Goal: Book appointment/travel/reservation

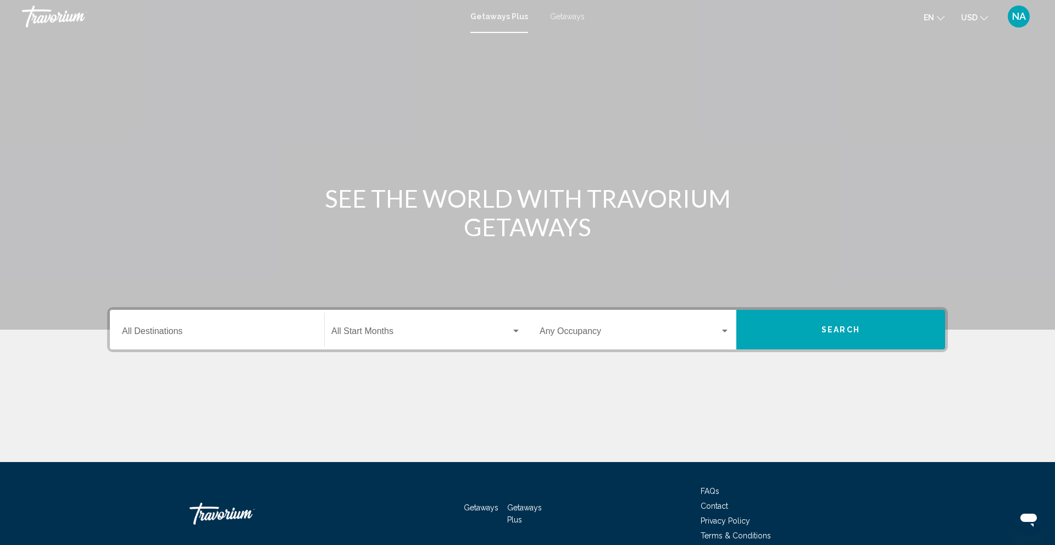
click at [179, 325] on div "Destination All Destinations" at bounding box center [217, 330] width 190 height 35
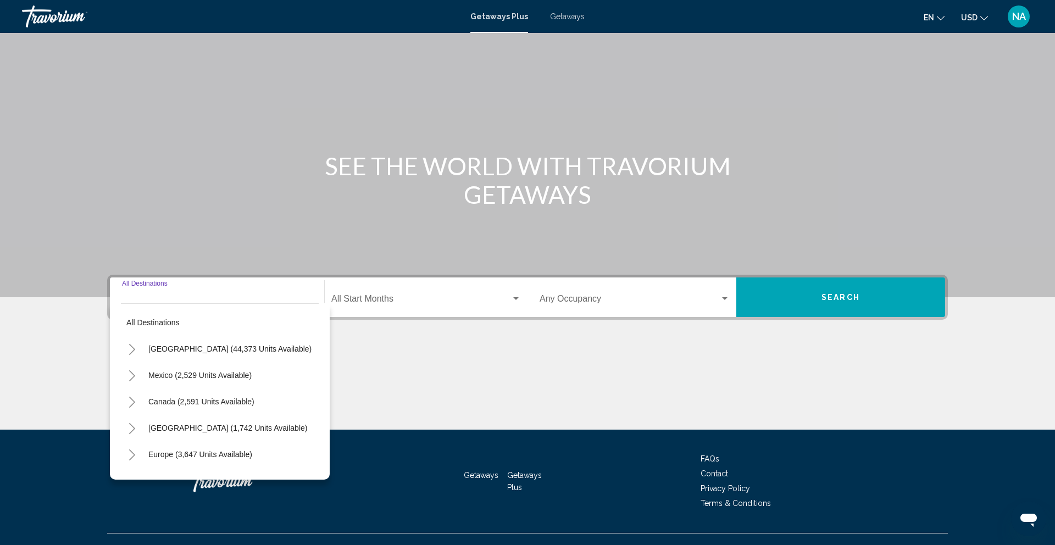
scroll to position [52, 0]
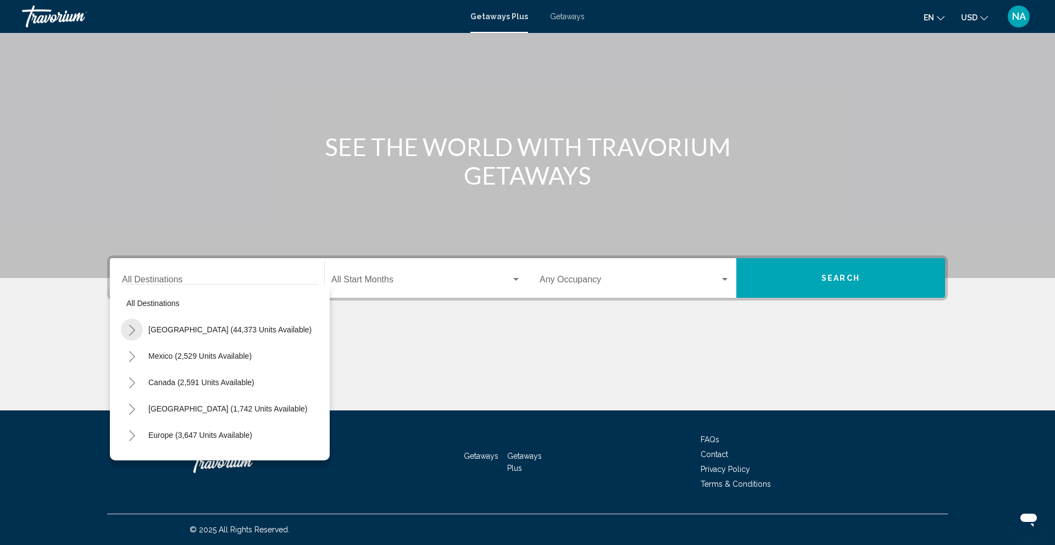
click at [136, 327] on button "Toggle United States (44,373 units available)" at bounding box center [132, 330] width 22 height 22
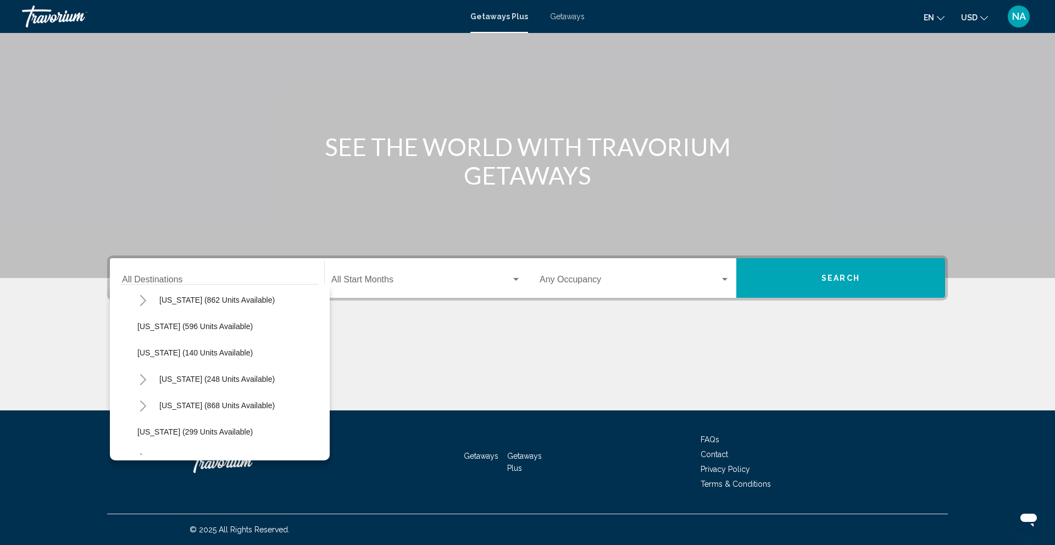
scroll to position [678, 0]
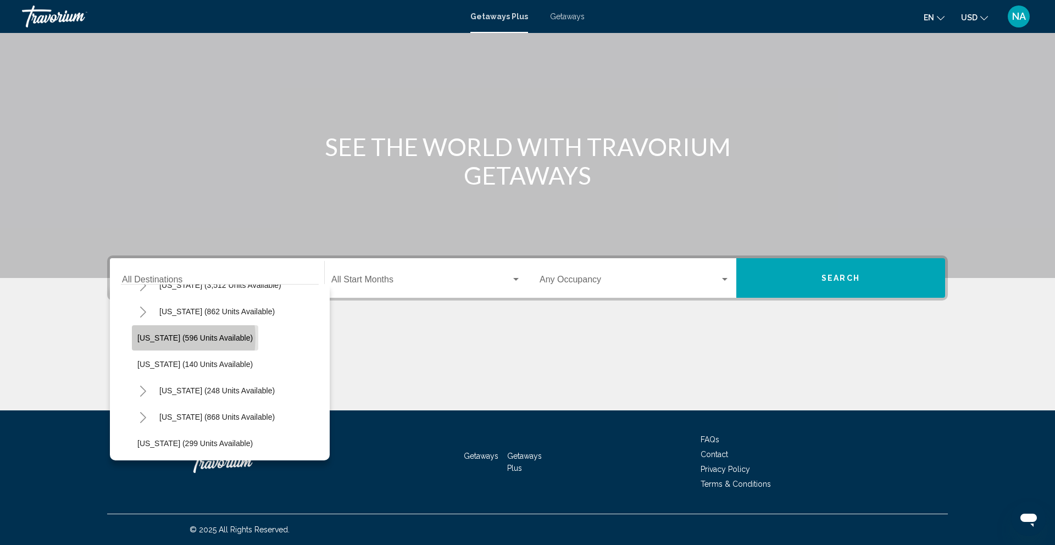
click at [153, 338] on span "[US_STATE] (596 units available)" at bounding box center [194, 338] width 115 height 9
type input "**********"
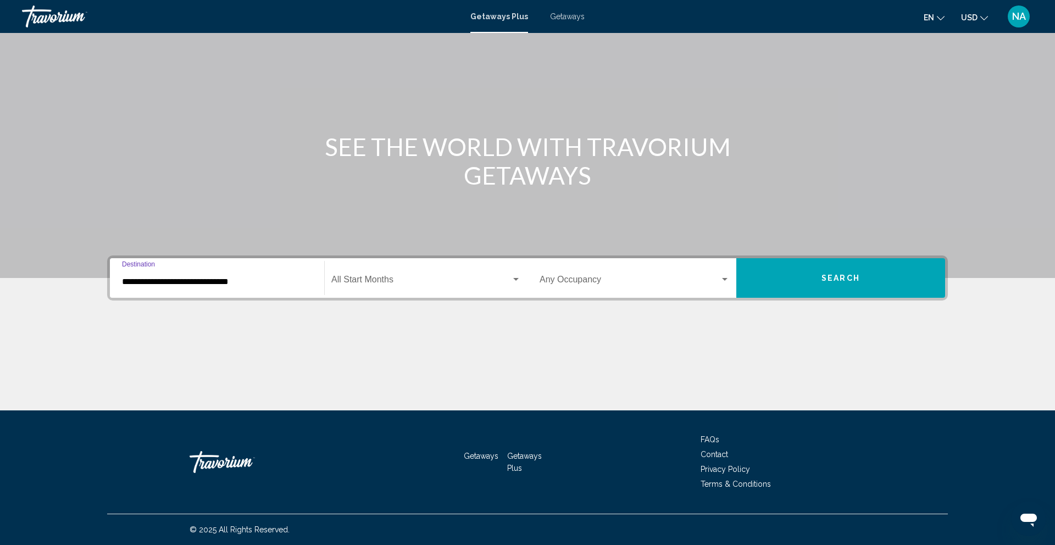
click at [919, 267] on button "Search" at bounding box center [841, 278] width 209 height 40
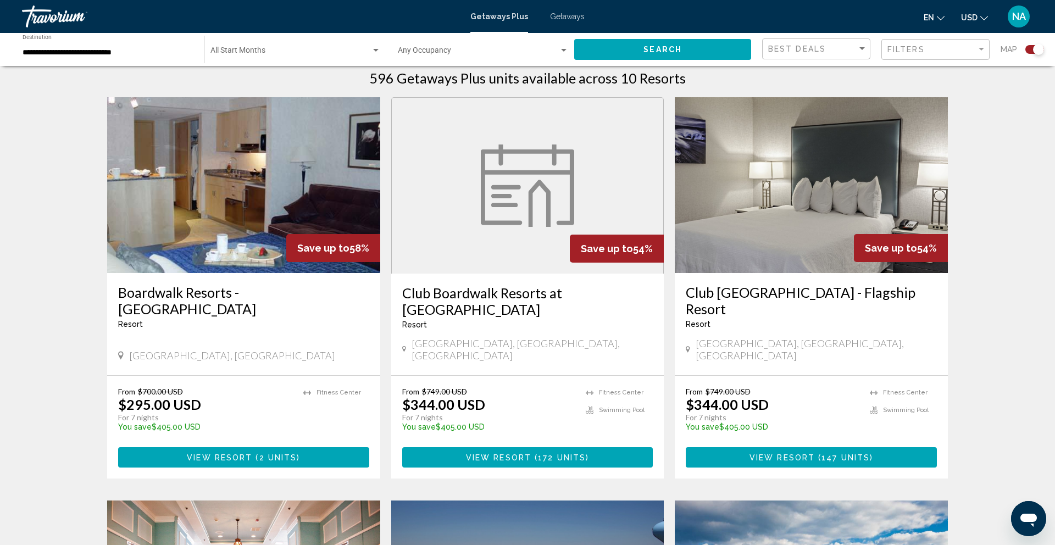
scroll to position [360, 0]
